Goal: Task Accomplishment & Management: Use online tool/utility

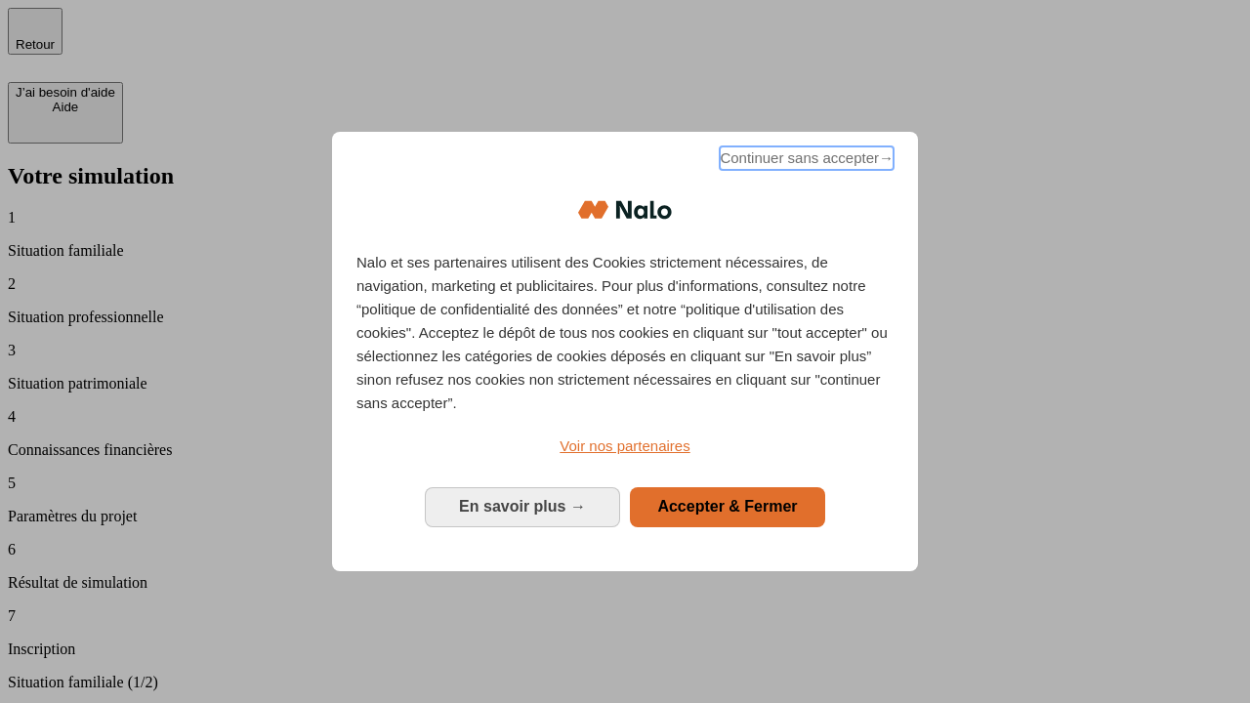
click at [805, 161] on span "Continuer sans accepter →" at bounding box center [807, 157] width 174 height 23
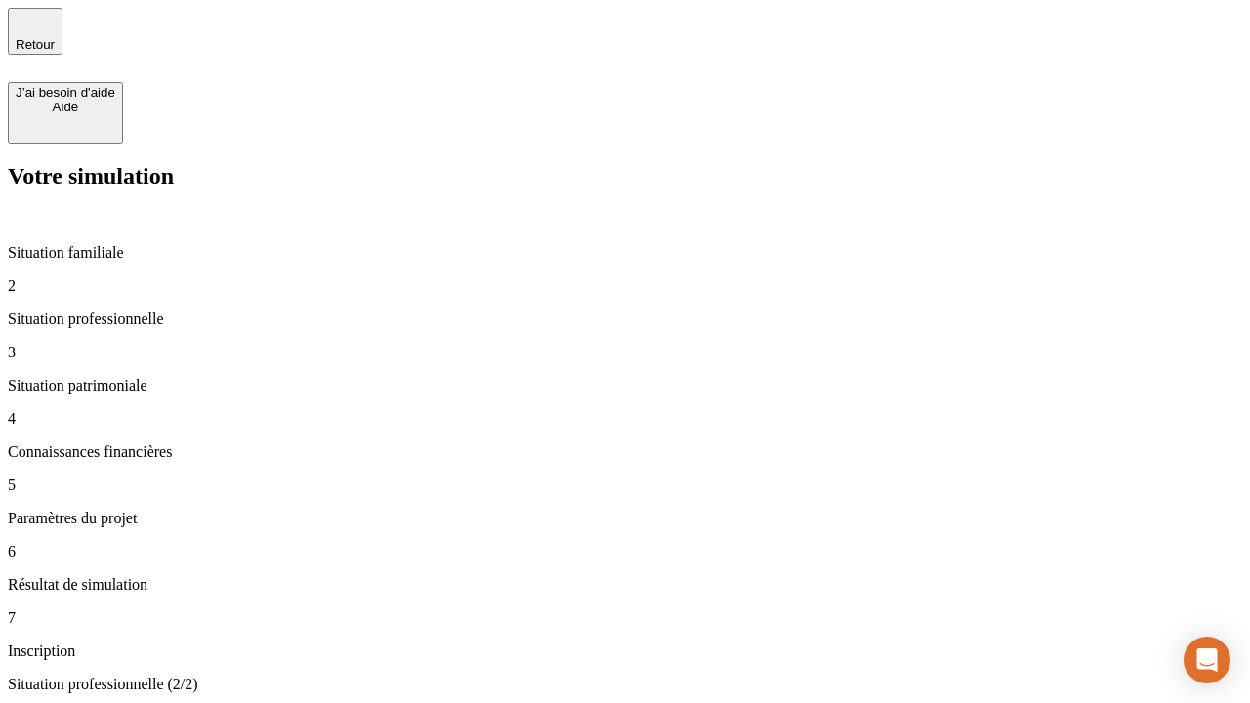
type input "30 000"
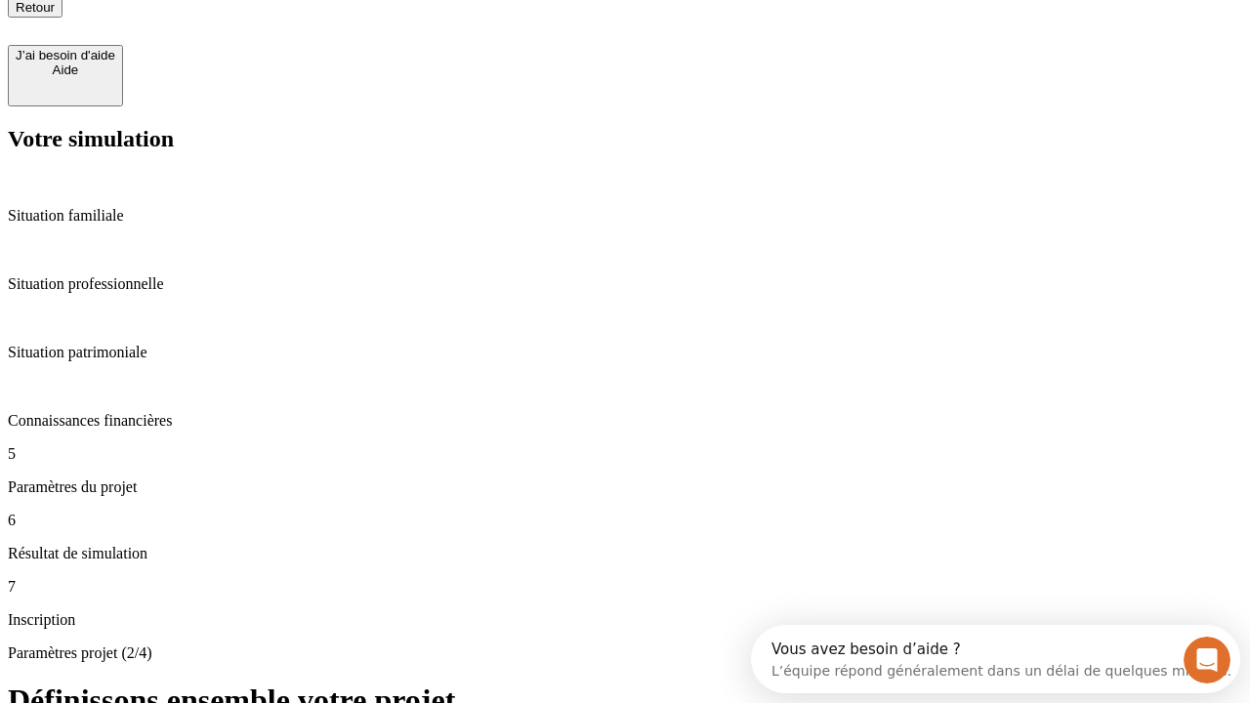
type input "25"
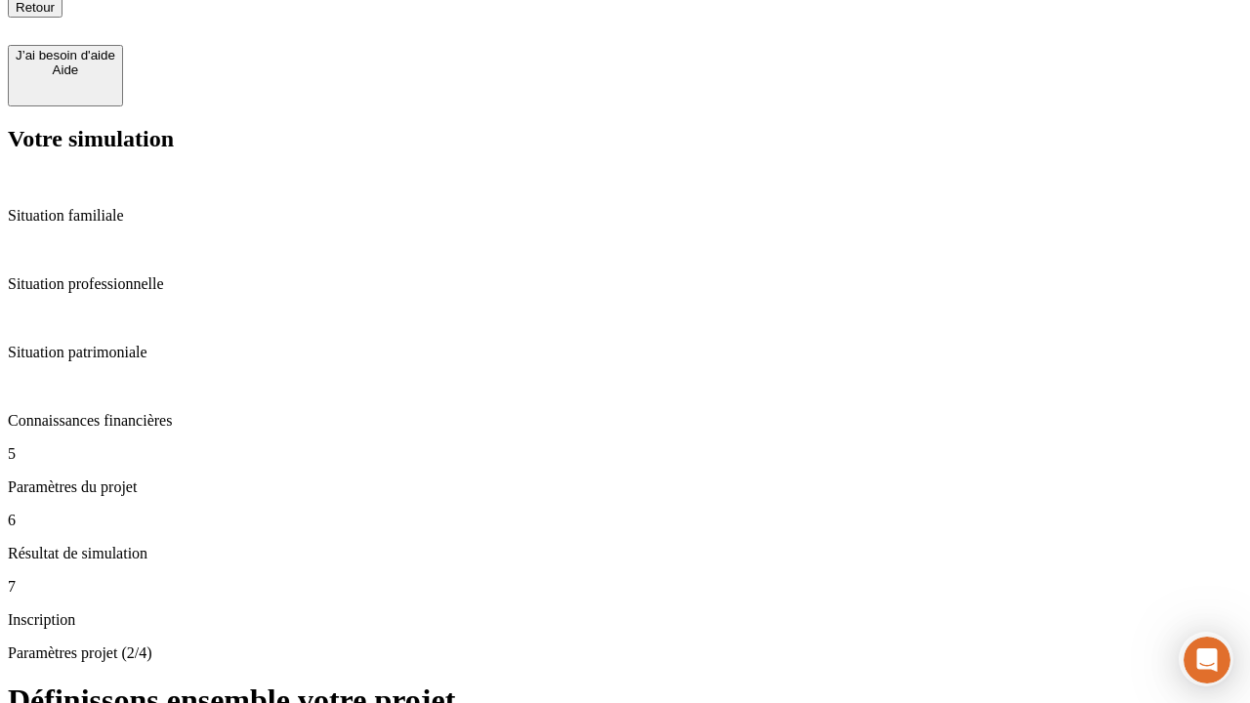
type input "1 000"
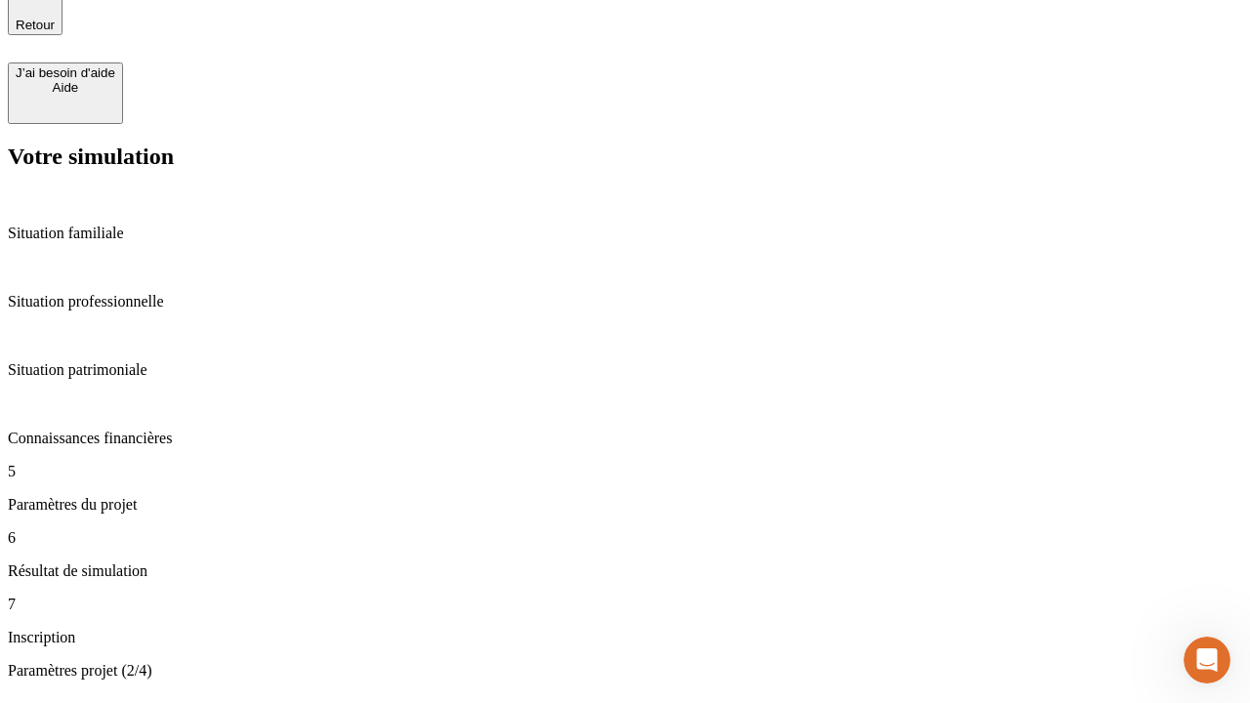
type input "640"
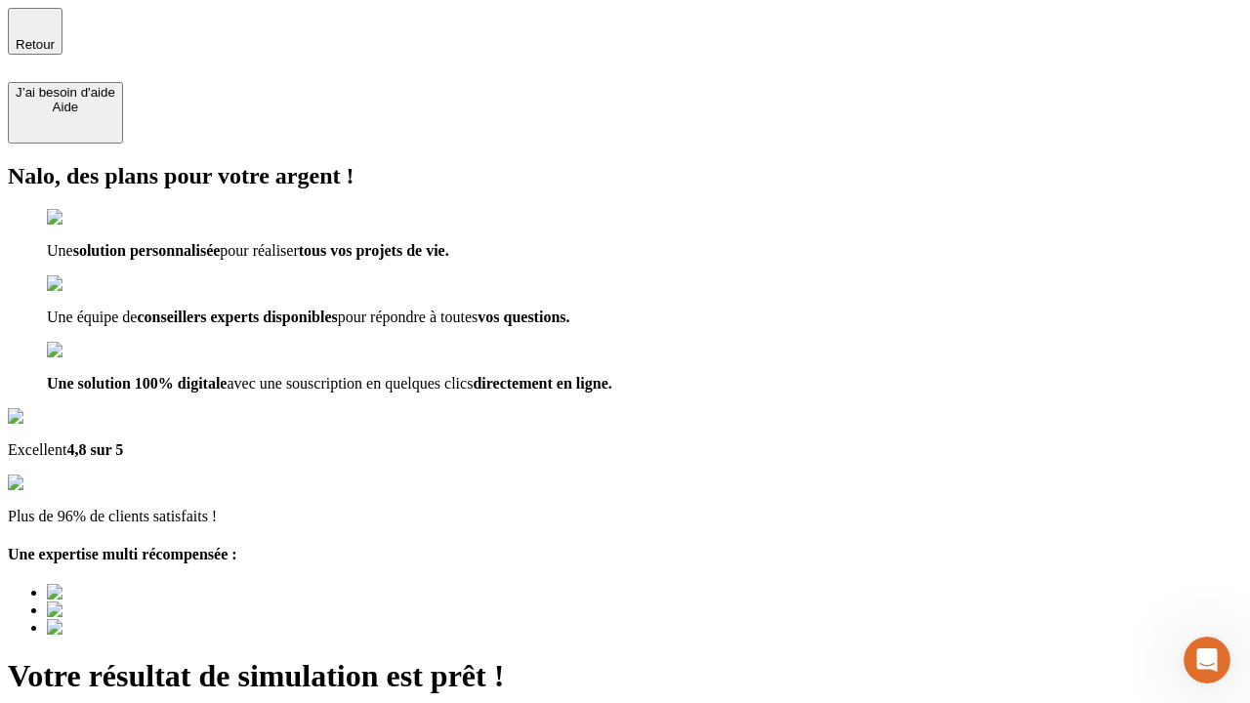
type input "[EMAIL_ADDRESS][PERSON_NAME][DOMAIN_NAME]"
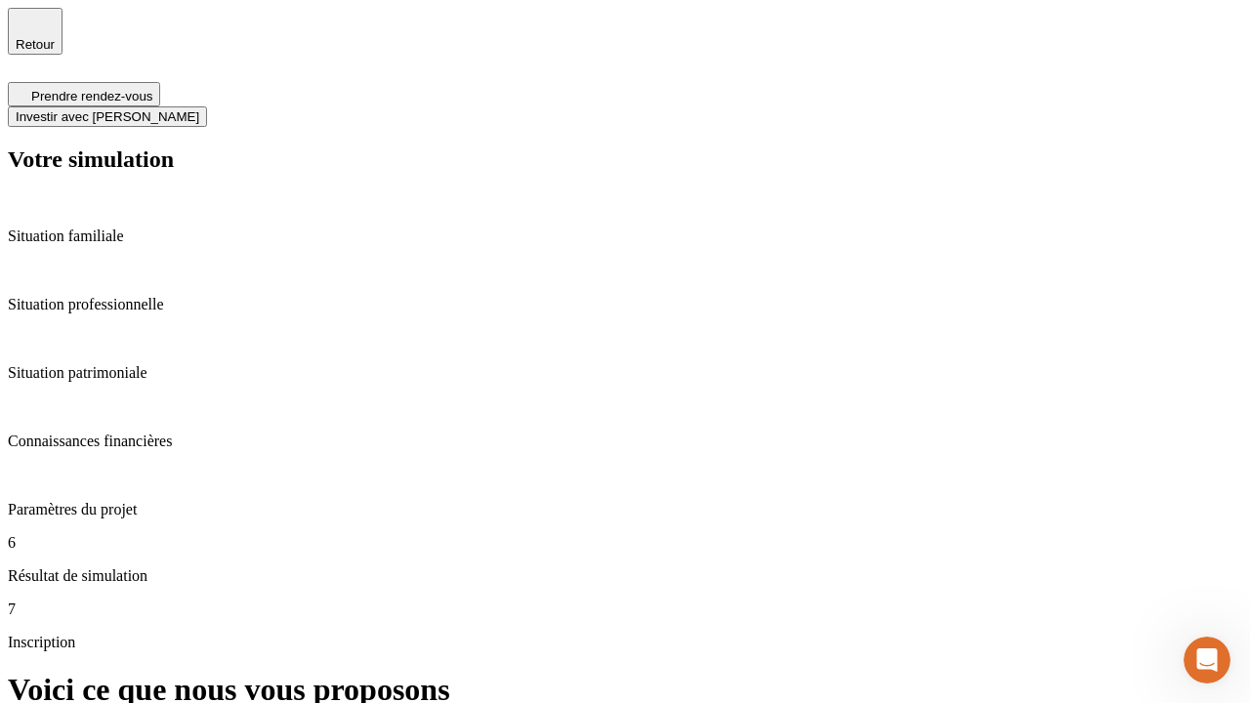
click at [199, 109] on span "Investir avec [PERSON_NAME]" at bounding box center [108, 116] width 184 height 15
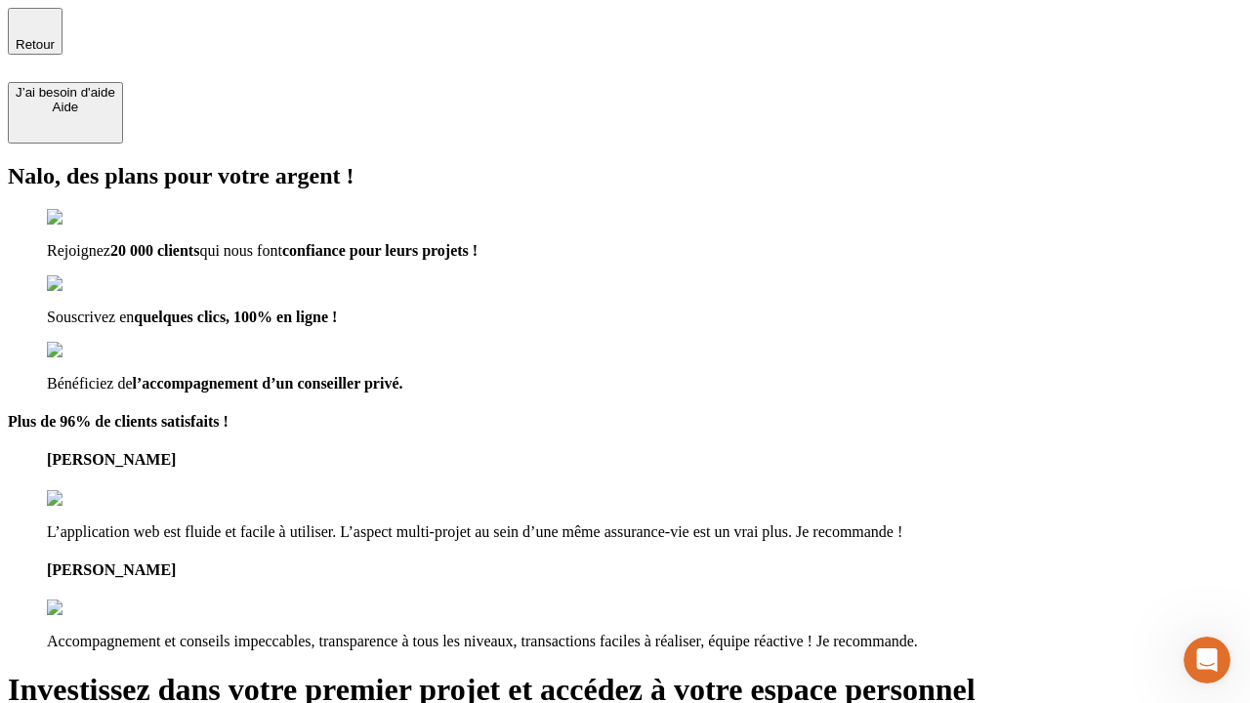
type input "abc"
